Goal: Information Seeking & Learning: Find specific fact

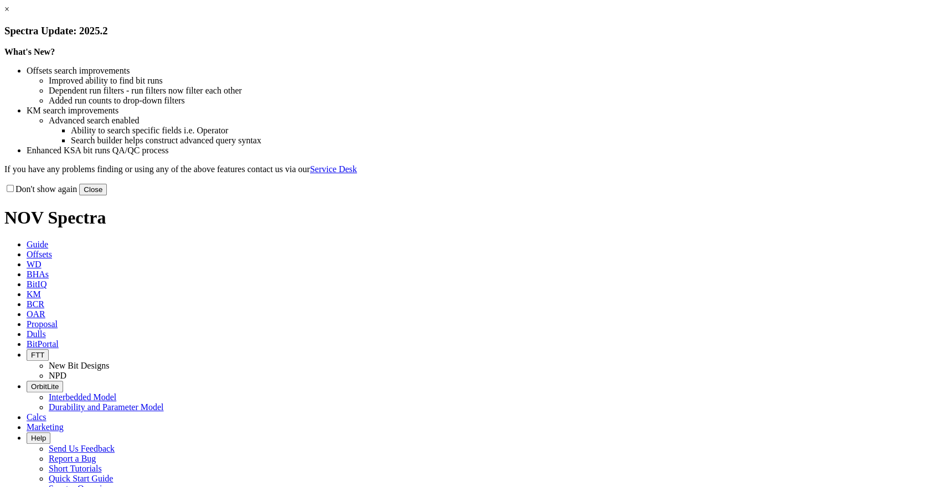
click at [9, 14] on link "×" at bounding box center [6, 8] width 5 height 9
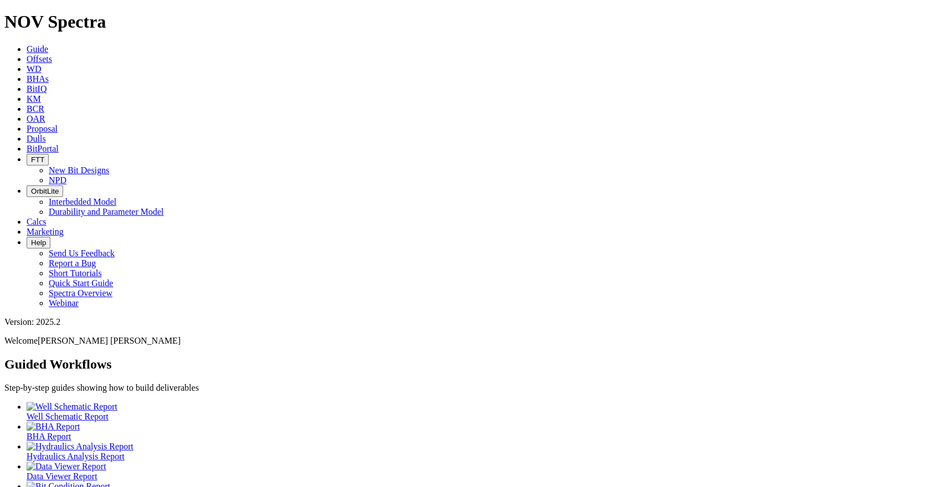
click at [52, 54] on span "Offsets" at bounding box center [39, 58] width 25 height 9
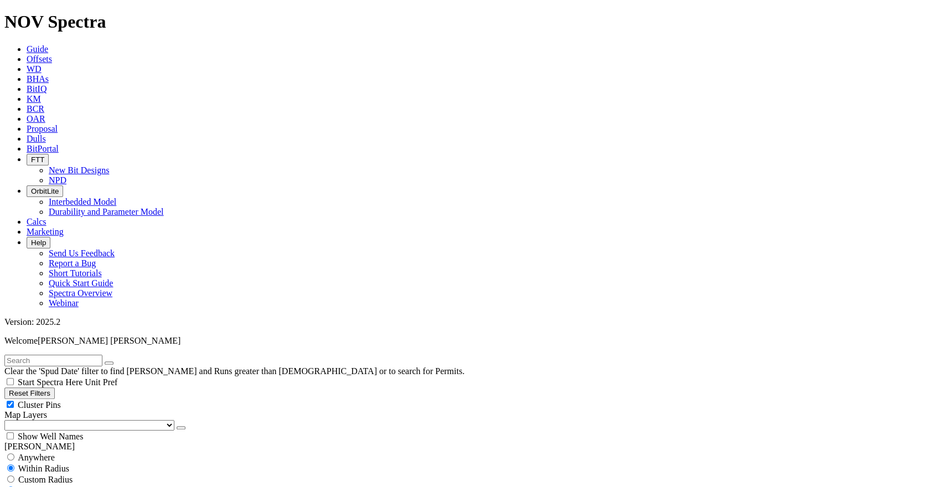
click at [70, 355] on input "text" at bounding box center [53, 361] width 98 height 12
paste input "MNIF-452"
type input "MNIF-452"
click at [55, 387] on button "Reset Filters" at bounding box center [29, 393] width 50 height 12
click at [37, 387] on div "Reset Filters Cluster Pins Map Layers (Clear) [GEOGRAPHIC_DATA] Counties [GEOGR…" at bounding box center [472, 414] width 936 height 54
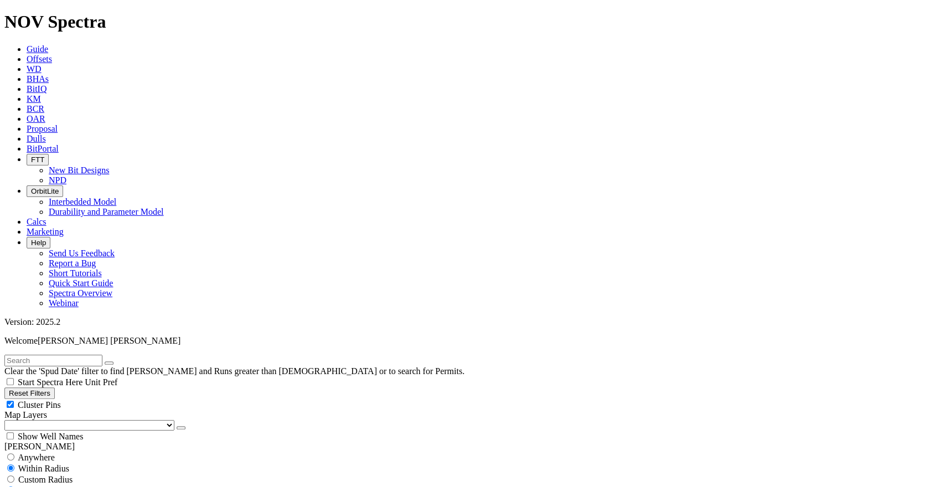
click at [41, 452] on filter-controls-geo "Anywhere Within Radius Custom Radius Zoom Radius Miles Kilometers" at bounding box center [472, 474] width 936 height 44
click at [40, 453] on span "Anywhere" at bounding box center [36, 457] width 37 height 9
radio input "true"
radio input "false"
click at [56, 355] on input "text" at bounding box center [53, 361] width 98 height 12
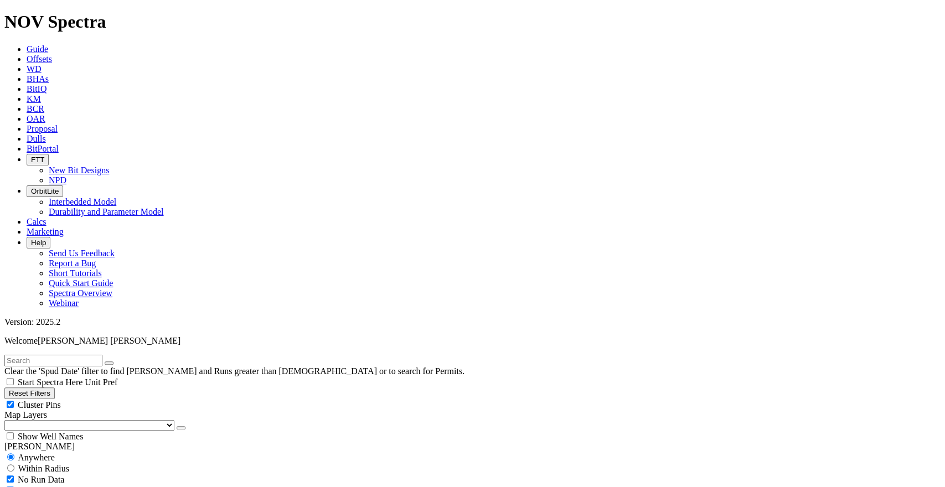
paste input "MNIF-452"
type input "MNIF-452"
click at [109, 363] on icon "button" at bounding box center [109, 363] width 0 height 0
radio input "false"
radio input "true"
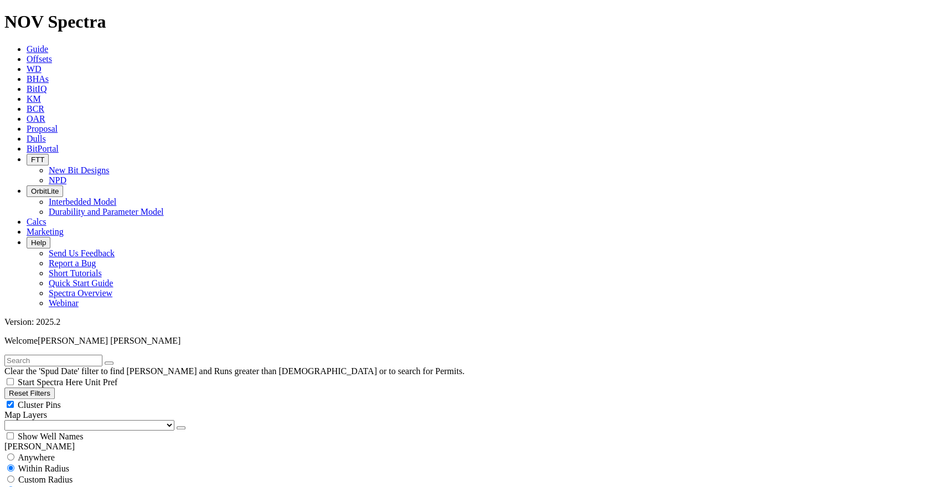
click at [55, 387] on button "Reset Filters" at bounding box center [29, 393] width 50 height 12
click at [34, 453] on span "Anywhere" at bounding box center [36, 457] width 37 height 9
radio input "true"
radio input "false"
click at [40, 355] on input "text" at bounding box center [53, 361] width 98 height 12
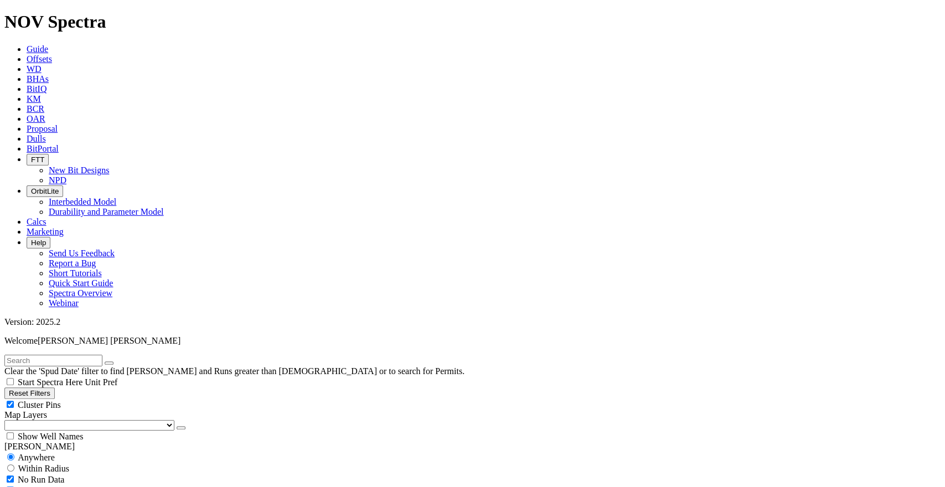
paste input "ITY X1"
type input "ITY X1"
click at [125, 361] on button "submit" at bounding box center [120, 362] width 9 height 3
click at [69, 355] on input "ITY X1" at bounding box center [53, 361] width 98 height 12
click at [109, 363] on icon "button" at bounding box center [109, 363] width 0 height 0
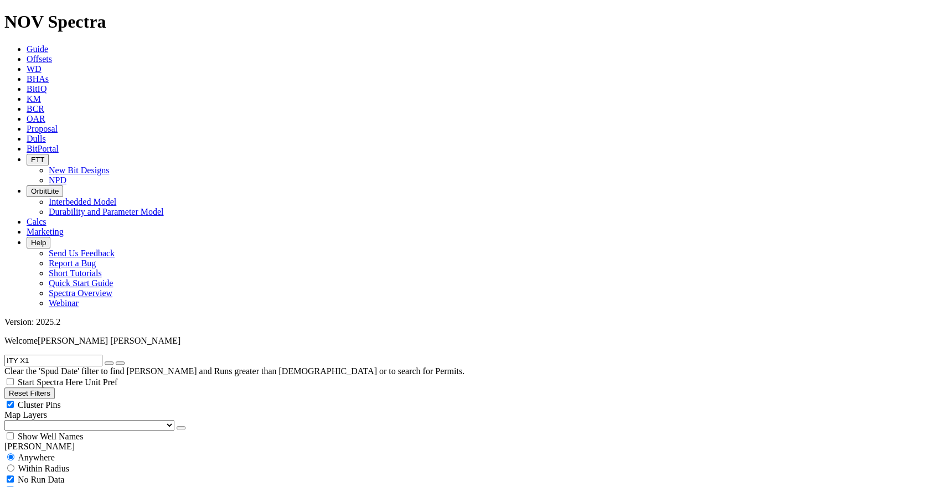
radio input "false"
radio input "true"
click at [50, 387] on button "Reset Filters" at bounding box center [29, 393] width 50 height 12
click at [53, 453] on span "Anywhere" at bounding box center [36, 457] width 37 height 9
radio input "true"
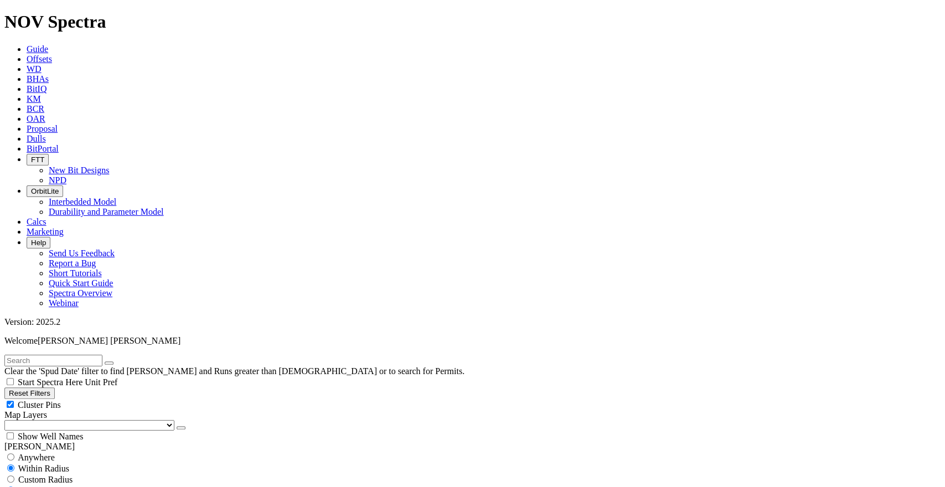
radio input "false"
click at [99, 355] on input "text" at bounding box center [53, 361] width 98 height 12
paste input "12-28-062-03W6/100"
type input "12-28-062-03W6/100"
click at [109, 363] on icon "button" at bounding box center [109, 363] width 0 height 0
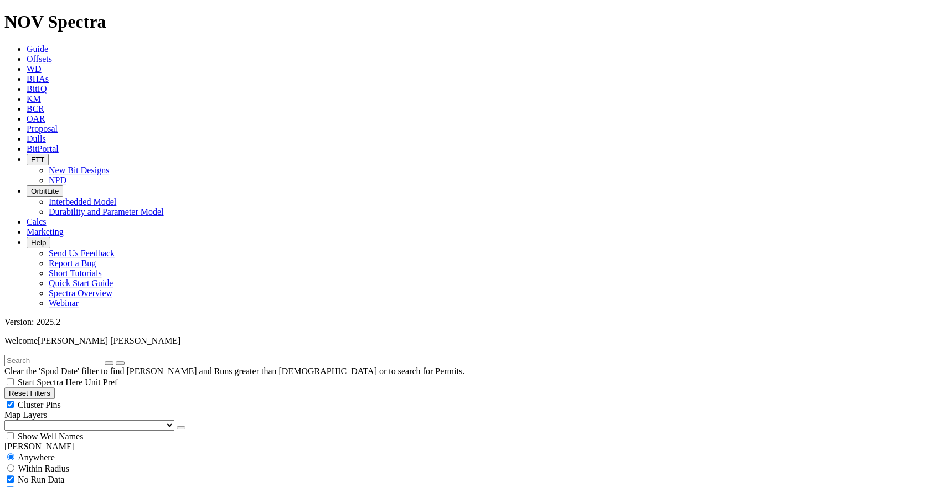
radio input "false"
radio input "true"
click at [45, 387] on button "Reset Filters" at bounding box center [29, 393] width 50 height 12
click at [53, 453] on span "Anywhere" at bounding box center [36, 457] width 37 height 9
radio input "true"
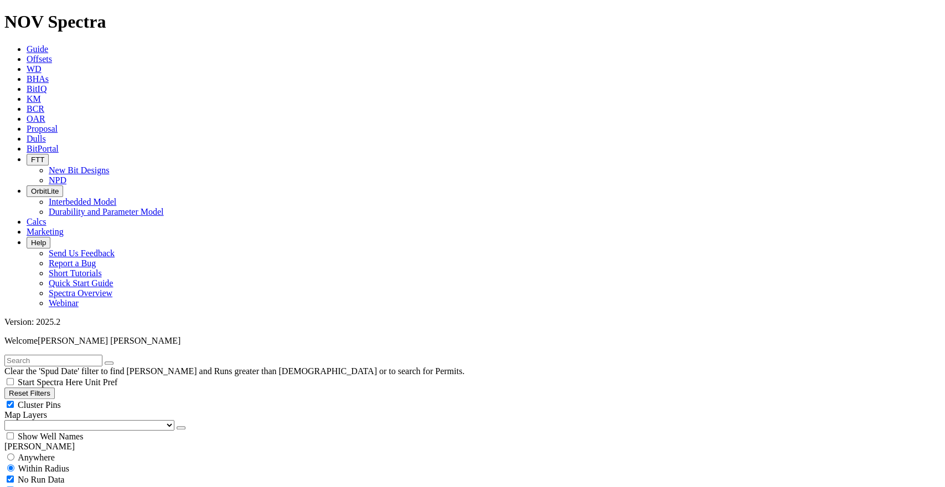
radio input "false"
click at [47, 452] on filter-controls-geo "Anywhere Within Radius Custom Radius Zoom Radius Miles Kilometers" at bounding box center [472, 463] width 936 height 22
click at [50, 453] on span "Anywhere" at bounding box center [36, 457] width 37 height 9
click at [53, 453] on span "Anywhere" at bounding box center [36, 457] width 37 height 9
click at [55, 387] on button "Reset Filters" at bounding box center [29, 393] width 50 height 12
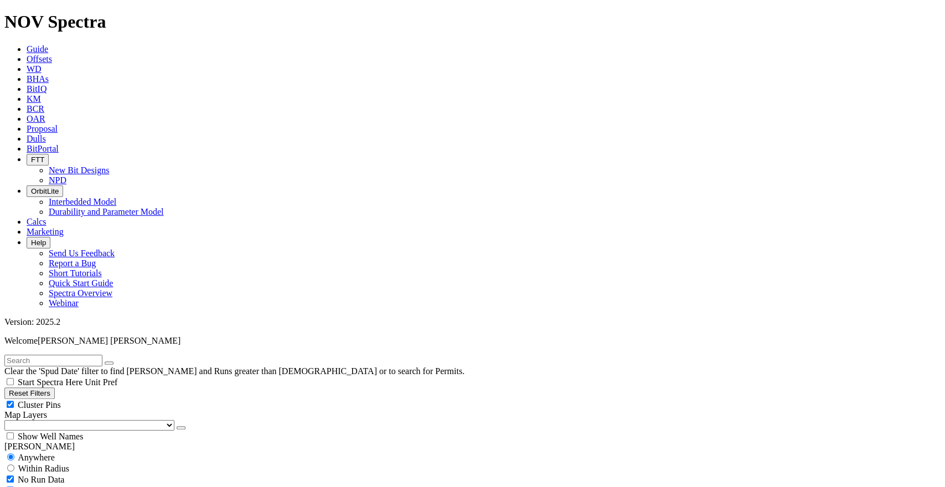
radio input "false"
radio input "true"
click at [42, 453] on span "Anywhere" at bounding box center [36, 457] width 37 height 9
radio input "true"
radio input "false"
